Goal: Navigation & Orientation: Find specific page/section

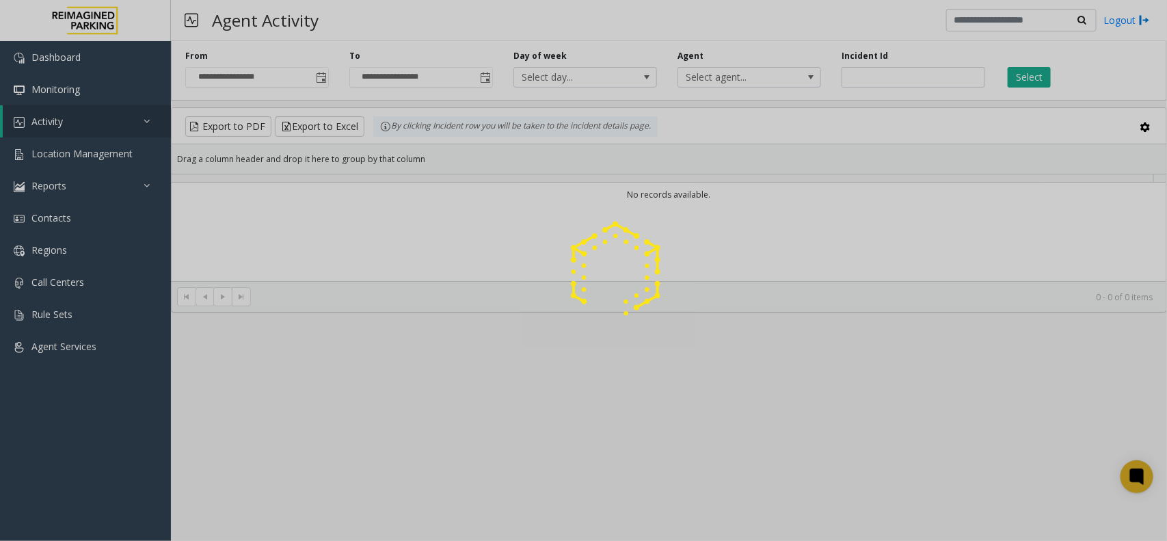
click at [128, 165] on div at bounding box center [583, 270] width 1167 height 541
click at [131, 157] on div at bounding box center [583, 270] width 1167 height 541
click at [120, 152] on div at bounding box center [583, 270] width 1167 height 541
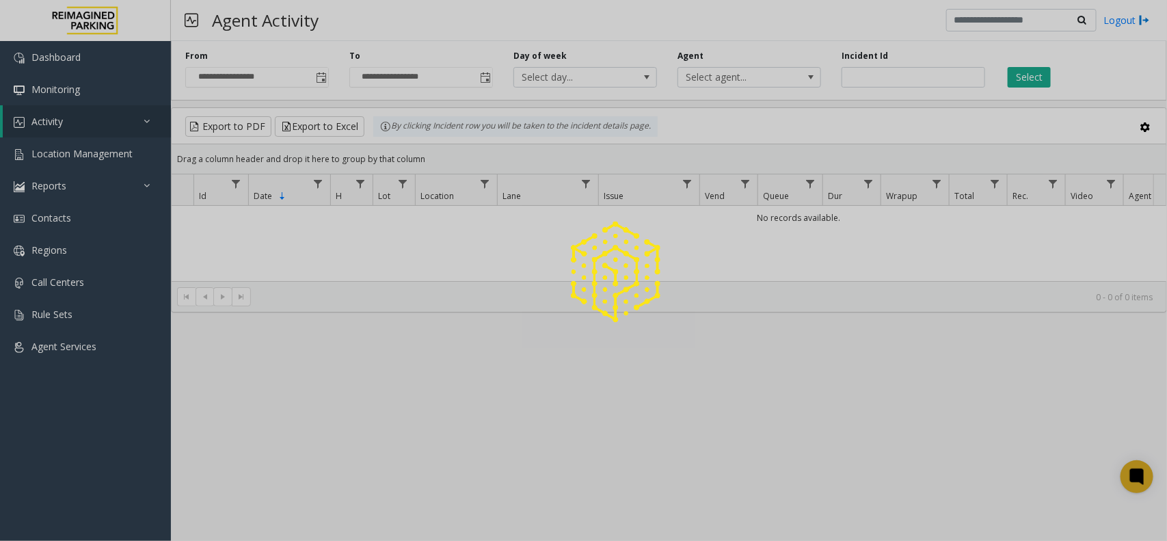
click at [120, 152] on div at bounding box center [583, 270] width 1167 height 541
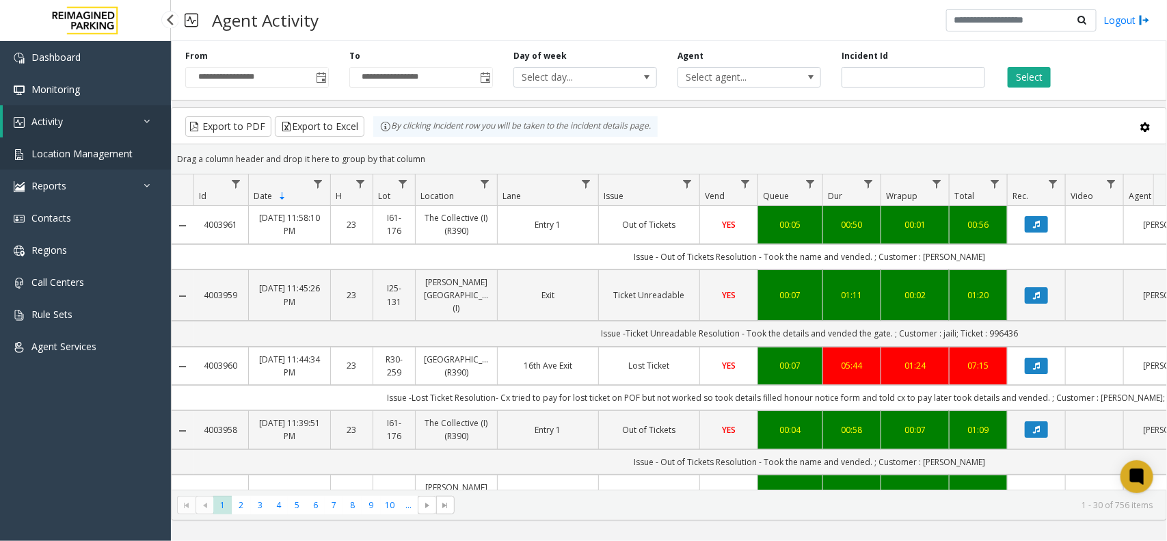
click at [113, 159] on link "Location Management" at bounding box center [85, 153] width 171 height 32
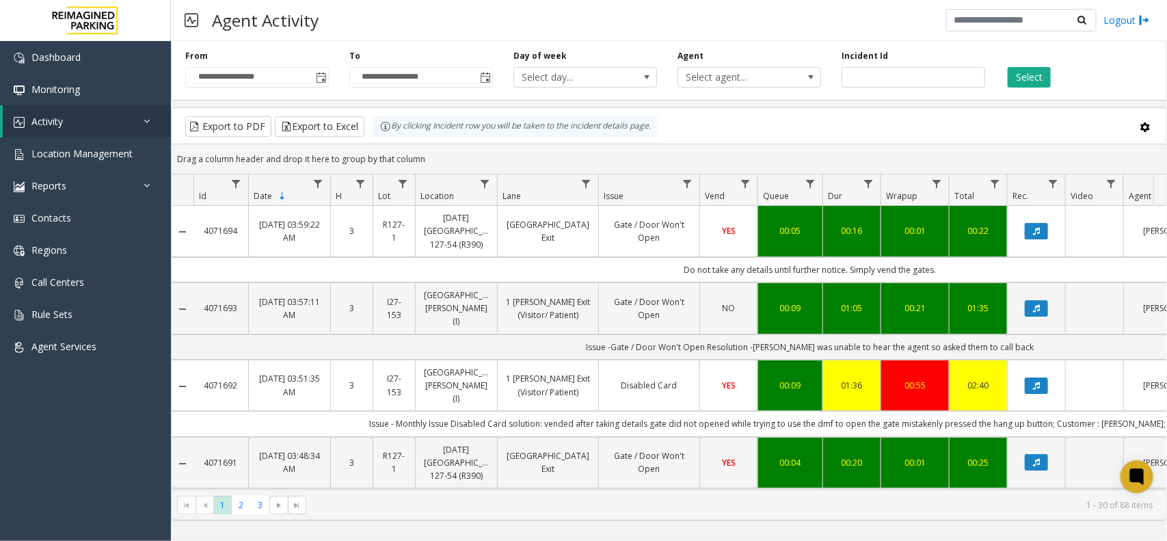
scroll to position [0, 229]
